Goal: Communication & Community: Connect with others

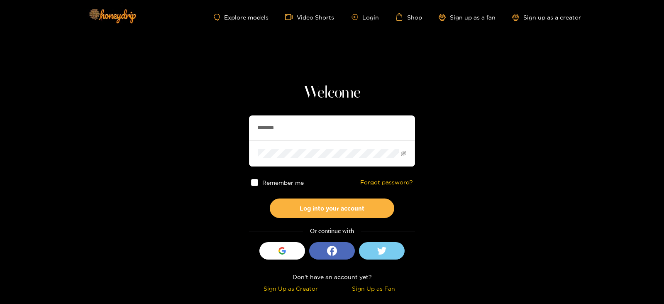
drag, startPoint x: 276, startPoint y: 125, endPoint x: 217, endPoint y: 127, distance: 59.4
click at [217, 127] on section "Welcome ******** Remember me Forgot password? Log into your account Or continue…" at bounding box center [332, 147] width 664 height 295
type input "**********"
click at [270, 198] on button "Log into your account" at bounding box center [332, 208] width 125 height 20
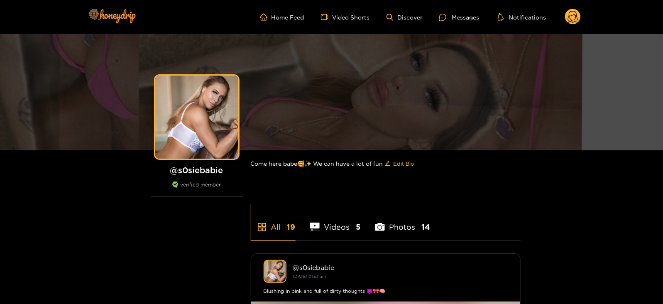
click at [452, 27] on div "Home Feed Video Shorts Discover Messages Notifications 0 videos discover messag…" at bounding box center [332, 17] width 498 height 34
click at [446, 16] on icon at bounding box center [442, 17] width 7 height 7
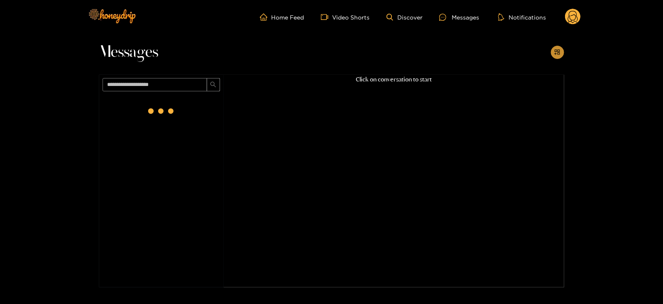
click at [561, 56] on button "button" at bounding box center [557, 52] width 13 height 13
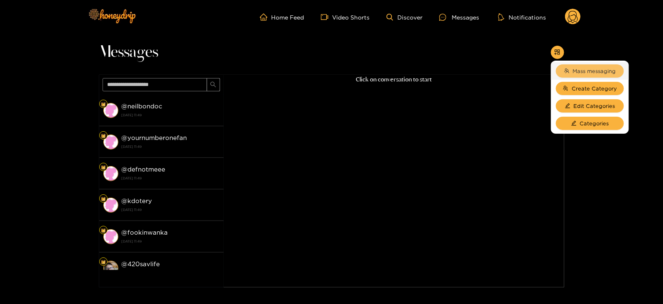
click at [578, 71] on span "Mass messaging" at bounding box center [594, 71] width 43 height 8
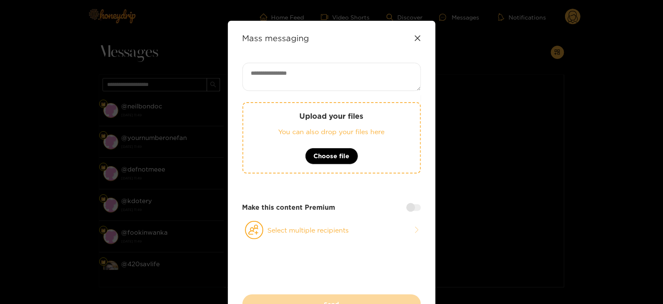
click at [412, 38] on div "Mass messaging" at bounding box center [332, 38] width 179 height 10
click at [416, 38] on icon at bounding box center [417, 38] width 7 height 7
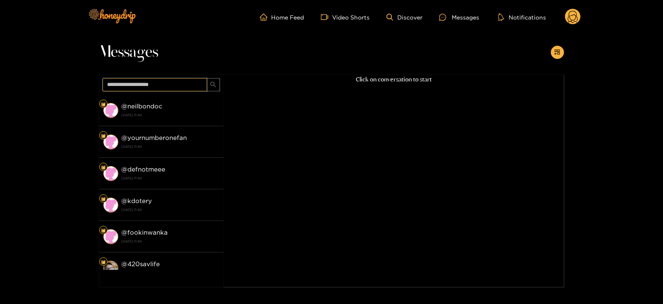
click at [172, 81] on input "text" at bounding box center [155, 84] width 105 height 13
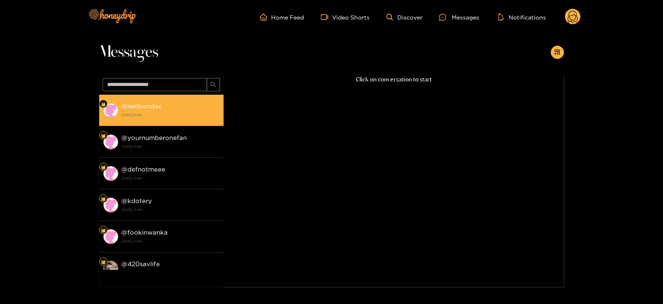
click at [160, 121] on li "@ neilbondoc [DATE] 11:49" at bounding box center [161, 111] width 125 height 32
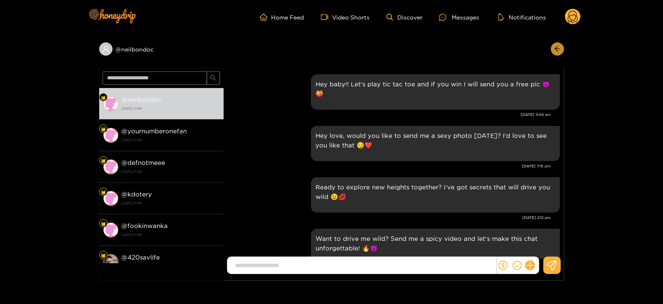
scroll to position [1205, 0]
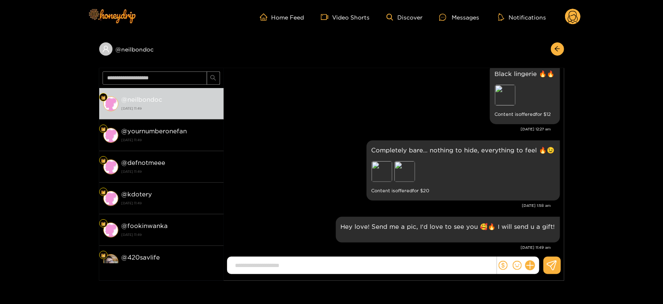
click at [581, 17] on header "Home Feed Video Shorts Discover Messages Notifications 0" at bounding box center [331, 17] width 663 height 34
click at [571, 22] on icon at bounding box center [573, 18] width 10 height 15
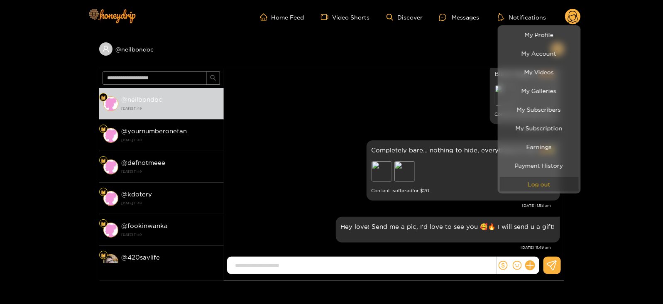
click at [518, 187] on button "Log out" at bounding box center [539, 184] width 79 height 15
